Goal: Task Accomplishment & Management: Use online tool/utility

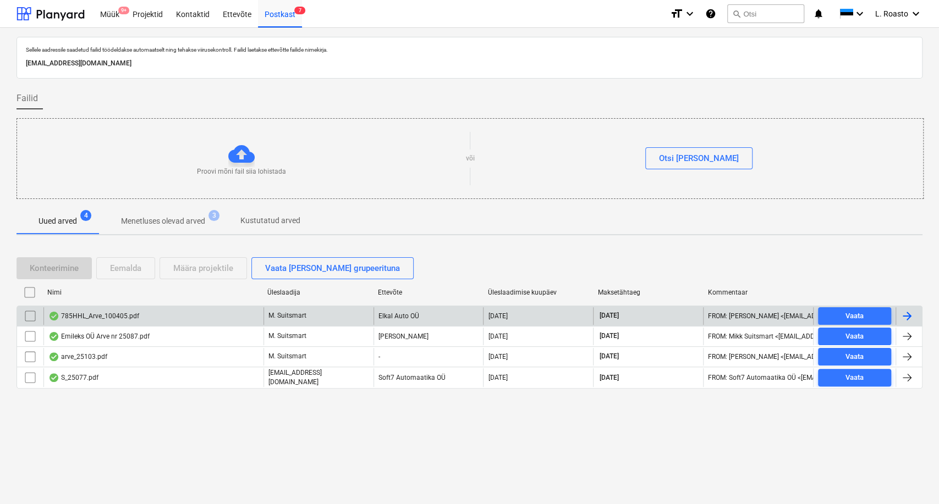
click at [35, 316] on input "checkbox" at bounding box center [30, 316] width 18 height 18
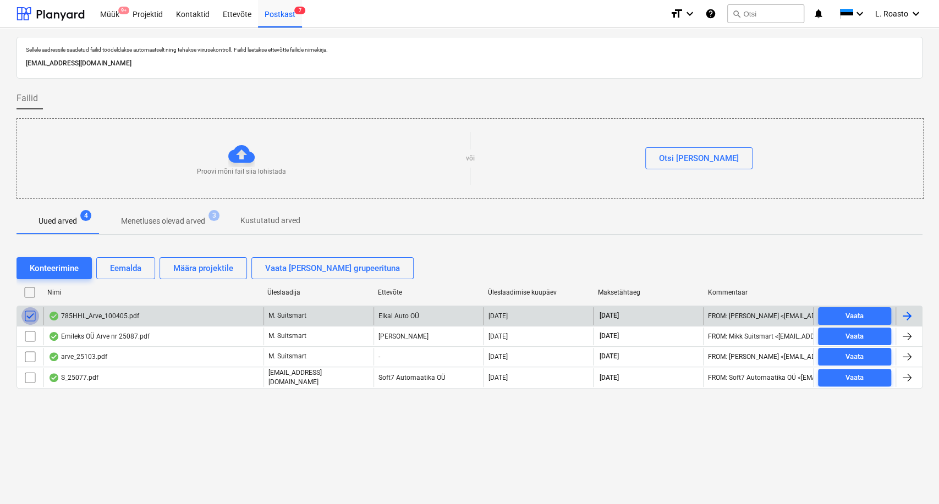
click at [30, 316] on input "checkbox" at bounding box center [30, 316] width 18 height 18
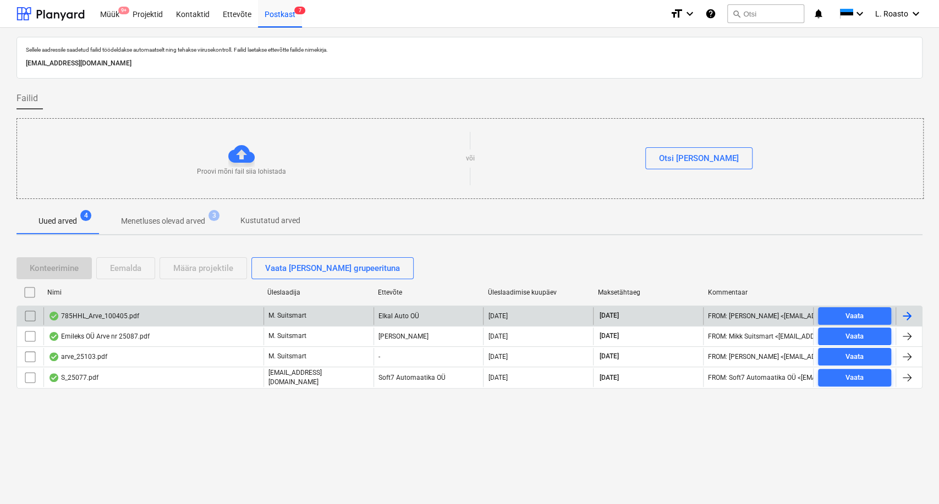
click at [30, 316] on input "checkbox" at bounding box center [30, 316] width 18 height 18
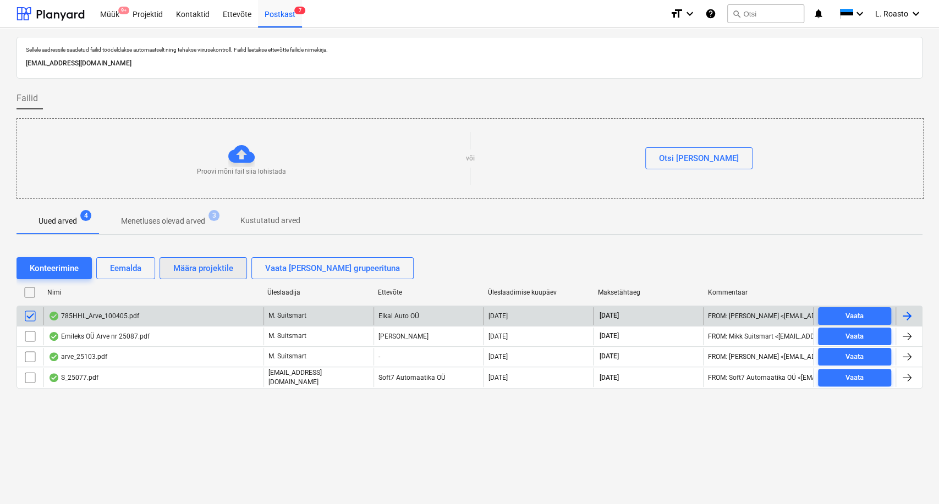
click at [216, 273] on div "Määra projektile" at bounding box center [203, 268] width 60 height 14
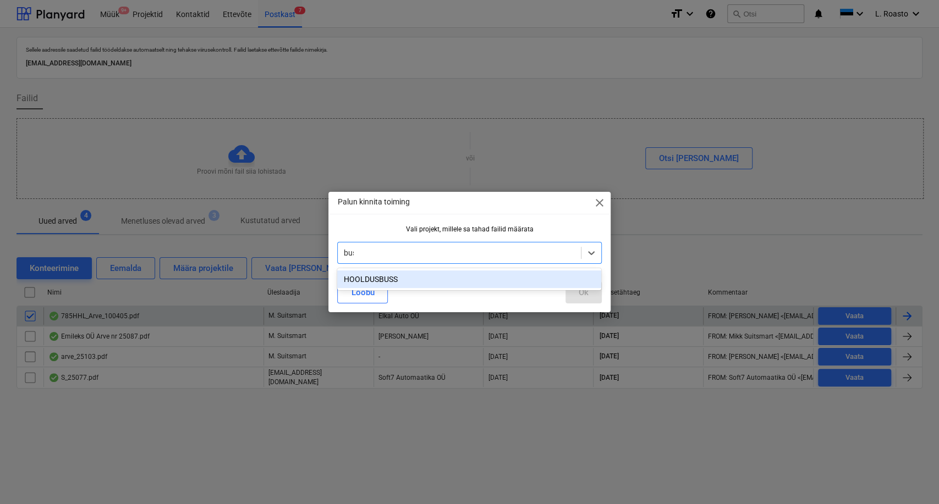
type input "buss"
click at [389, 279] on div "HOOLDUSBUSS" at bounding box center [469, 280] width 264 height 18
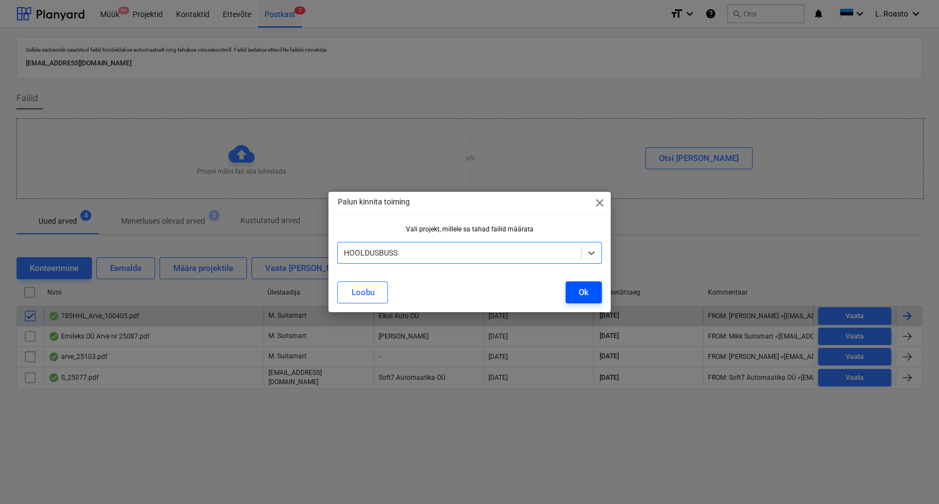
click at [593, 293] on button "Ok" at bounding box center [583, 293] width 36 height 22
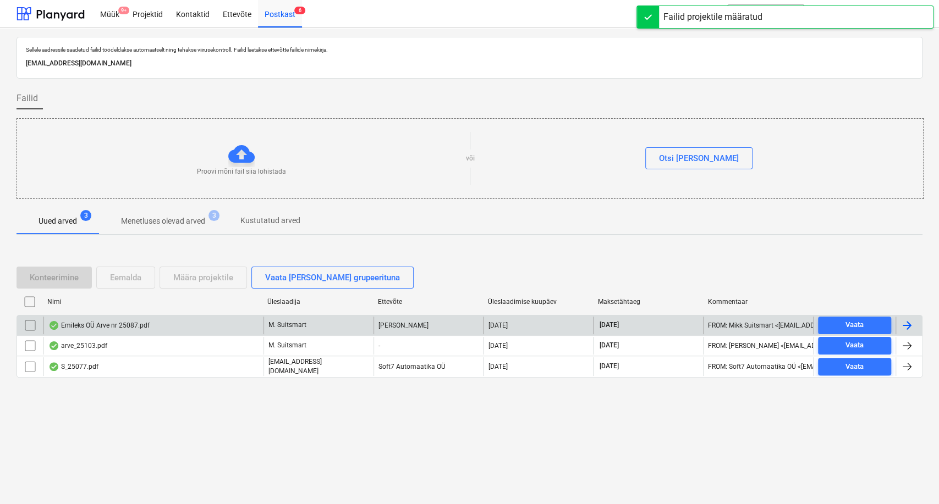
click at [150, 8] on div "Projektid" at bounding box center [147, 13] width 43 height 28
